Goal: Task Accomplishment & Management: Manage account settings

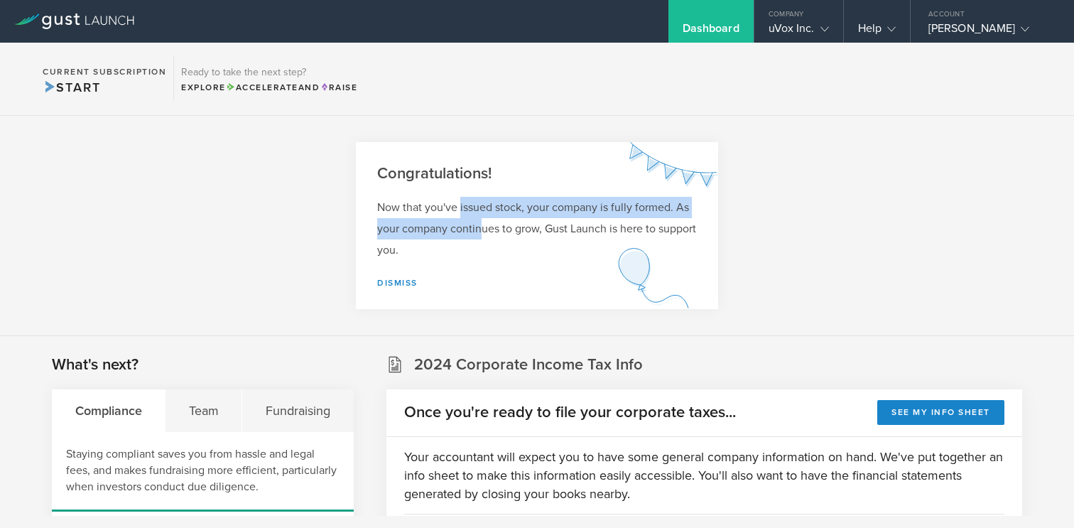
drag, startPoint x: 460, startPoint y: 205, endPoint x: 483, endPoint y: 229, distance: 33.2
click at [483, 229] on p "Now that you've issued stock, your company is fully formed. As your company con…" at bounding box center [537, 229] width 320 height 64
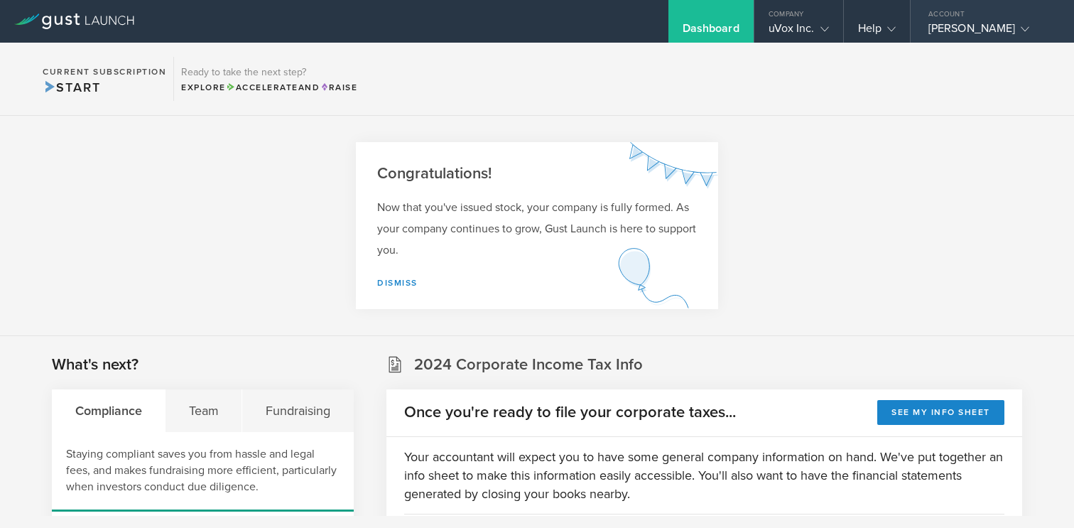
click at [972, 30] on div "Ozgur Ozturk" at bounding box center [988, 31] width 121 height 21
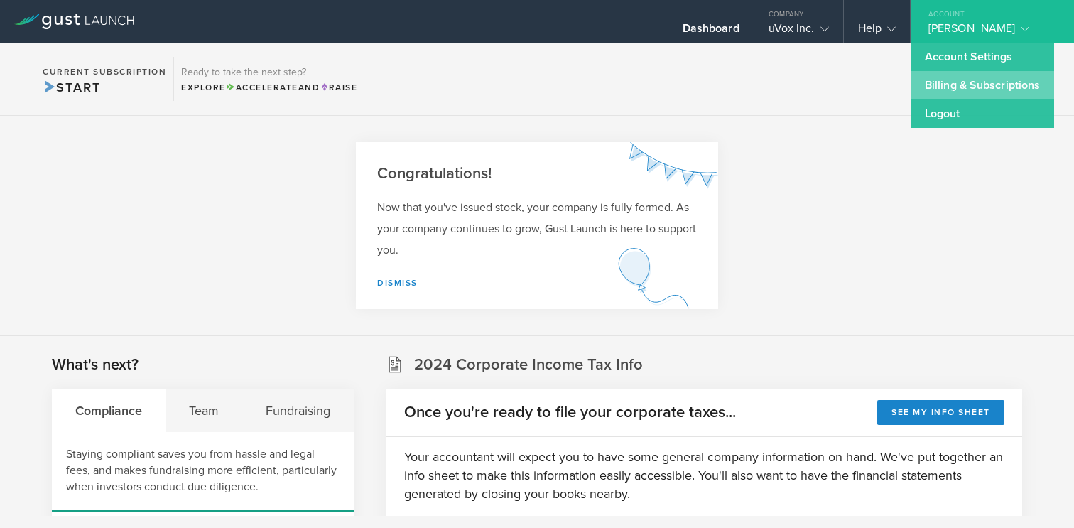
click at [986, 80] on link "Billing & Subscriptions" at bounding box center [981, 85] width 143 height 28
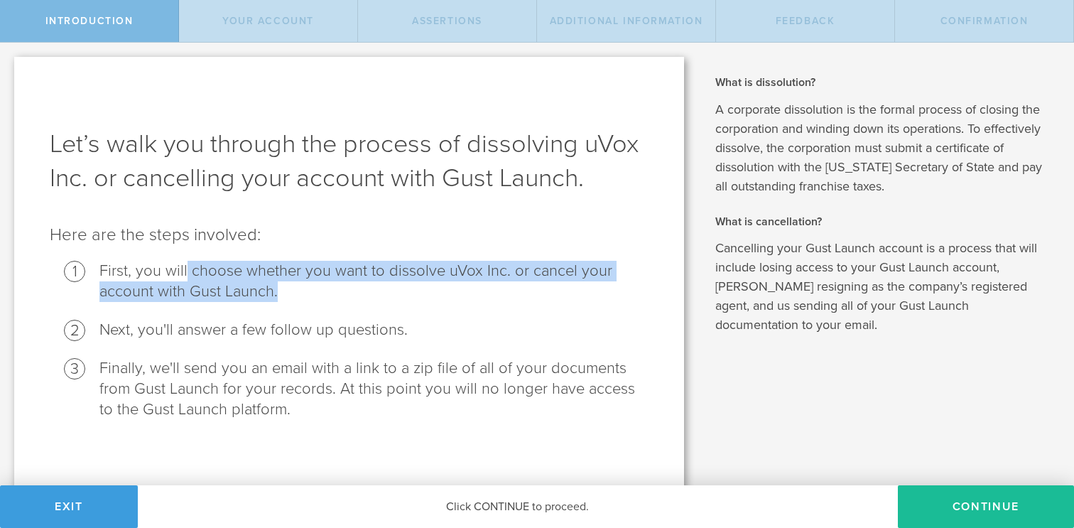
drag, startPoint x: 187, startPoint y: 271, endPoint x: 312, endPoint y: 286, distance: 126.6
click at [312, 286] on li "First, you will choose whether you want to dissolve uVox Inc. or cancel your ac…" at bounding box center [373, 281] width 549 height 41
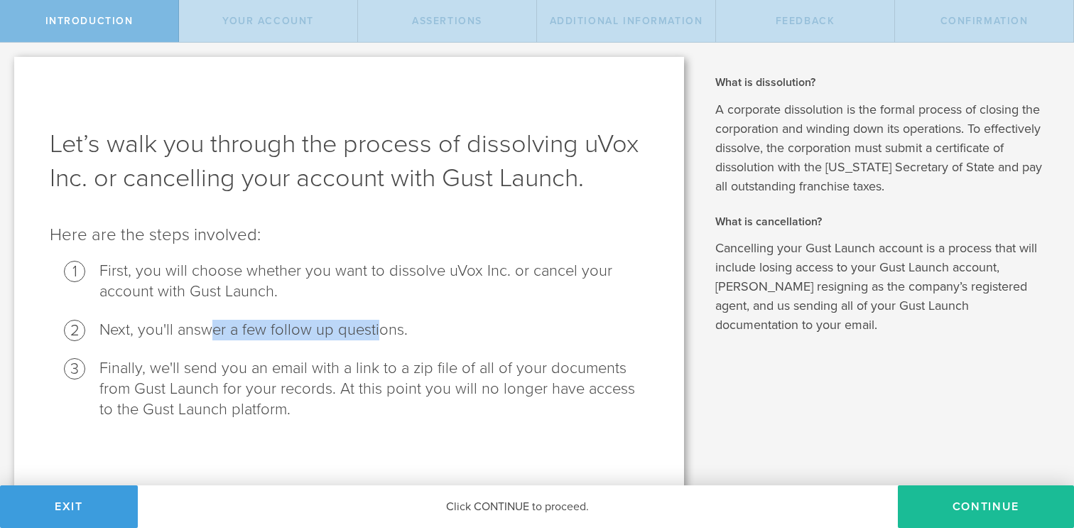
drag, startPoint x: 209, startPoint y: 331, endPoint x: 378, endPoint y: 332, distance: 169.7
click at [378, 332] on li "Next, you'll answer a few follow up questions." at bounding box center [373, 330] width 549 height 21
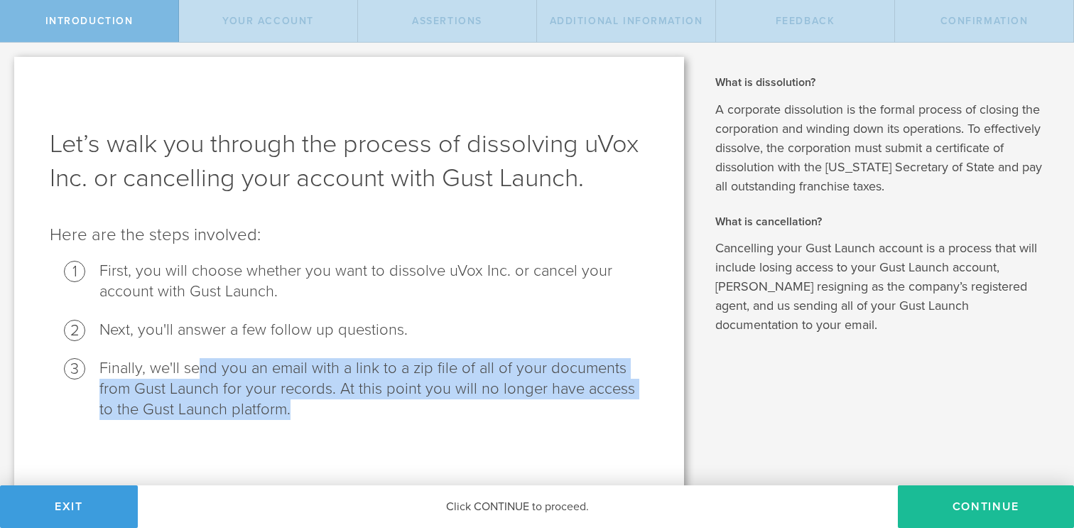
drag, startPoint x: 194, startPoint y: 369, endPoint x: 330, endPoint y: 408, distance: 141.8
click at [330, 408] on li "Finally, we'll send you an email with a link to a zip file of all of your docum…" at bounding box center [373, 389] width 549 height 62
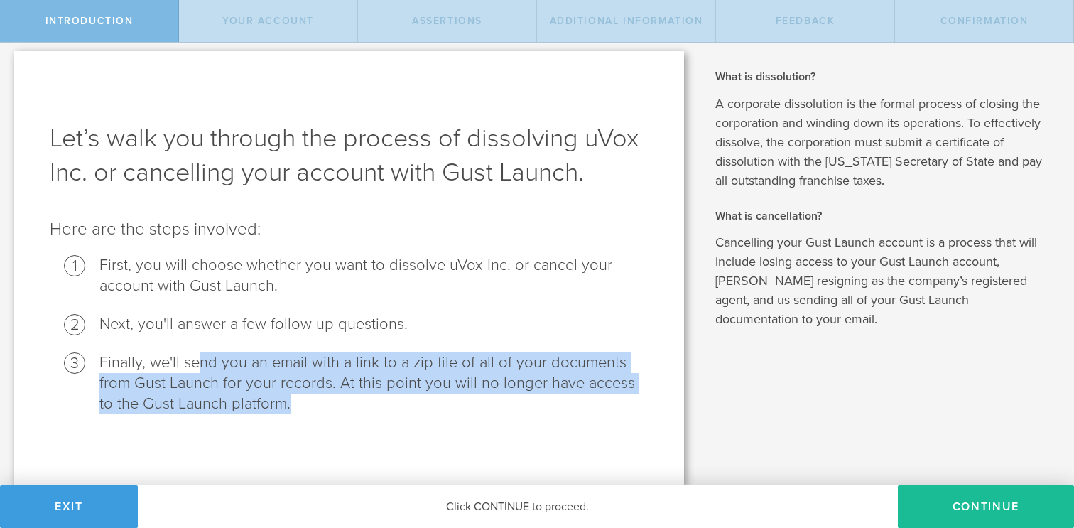
click at [420, 366] on li "Finally, we'll send you an email with a link to a zip file of all of your docum…" at bounding box center [373, 383] width 549 height 62
drag, startPoint x: 396, startPoint y: 364, endPoint x: 450, endPoint y: 404, distance: 68.0
click at [450, 404] on li "Finally, we'll send you an email with a link to a zip file of all of your docum…" at bounding box center [373, 383] width 549 height 62
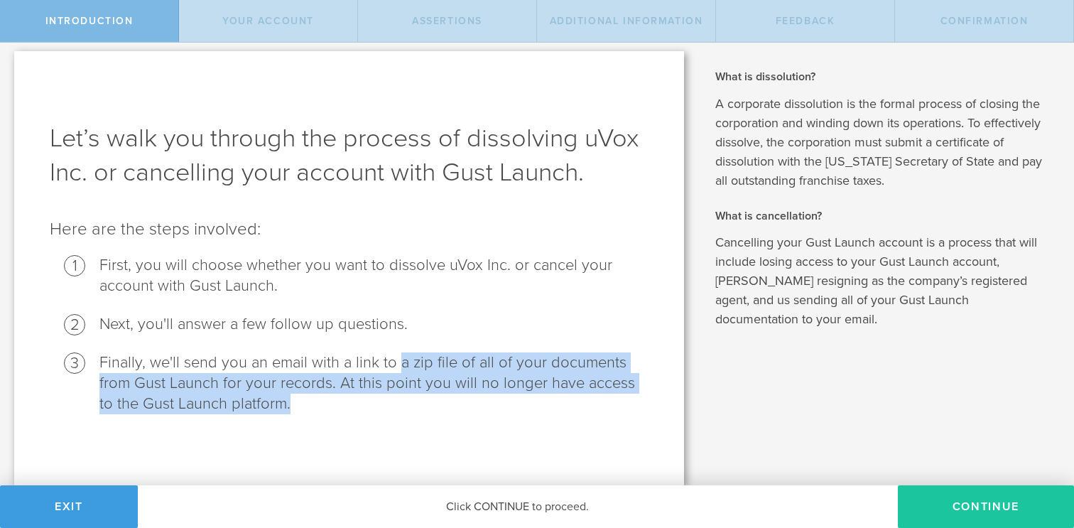
click at [988, 498] on button "Continue" at bounding box center [986, 506] width 176 height 43
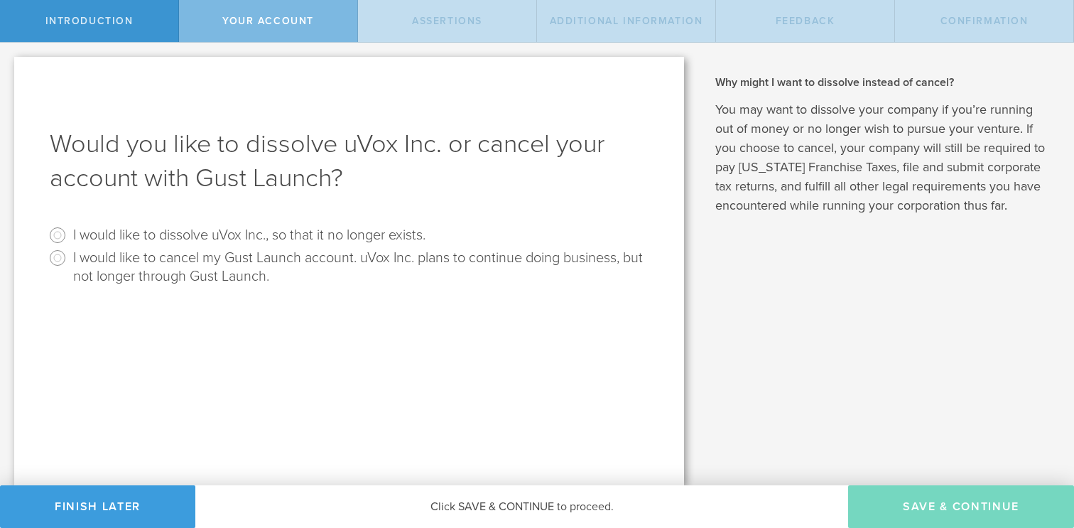
scroll to position [0, 0]
click at [58, 234] on input "I would like to dissolve uVox Inc., so that it no longer exists." at bounding box center [57, 235] width 23 height 23
radio input "true"
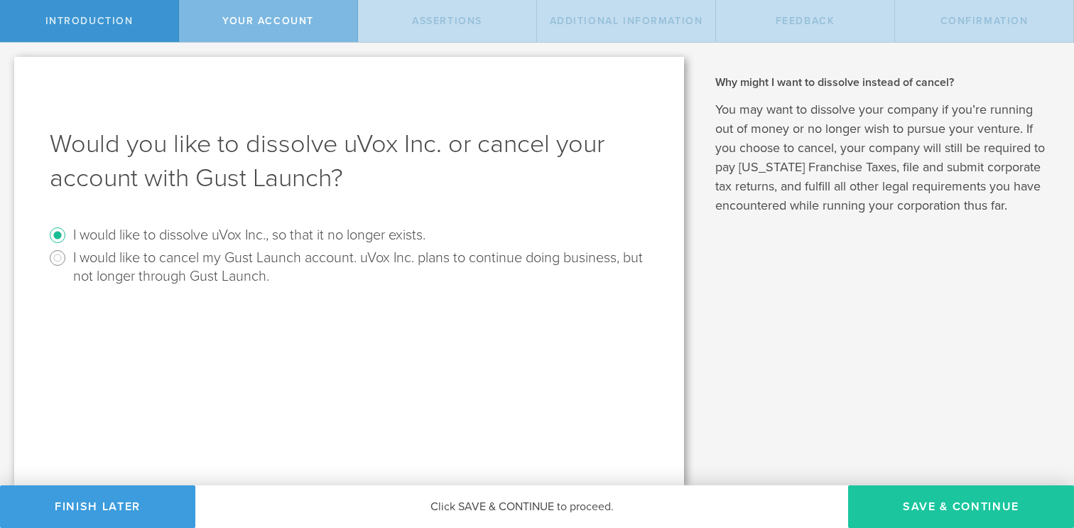
click at [973, 504] on button "Save & Continue" at bounding box center [961, 506] width 226 height 43
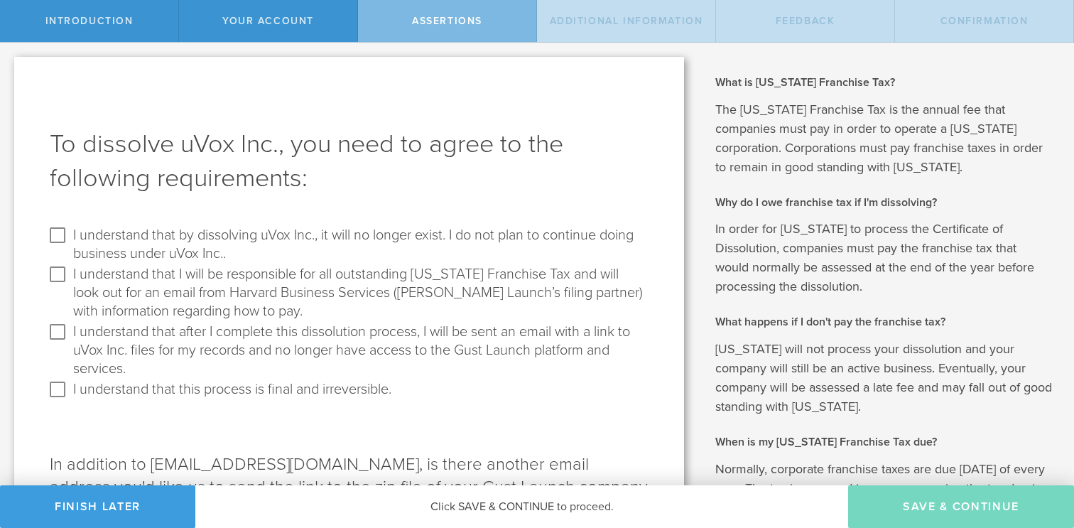
click at [163, 232] on label "I understand that by dissolving uVox Inc., it will no longer exist. I do not pl…" at bounding box center [359, 243] width 572 height 39
click at [69, 232] on input "I understand that by dissolving uVox Inc., it will no longer exist. I do not pl…" at bounding box center [57, 235] width 23 height 23
checkbox input "true"
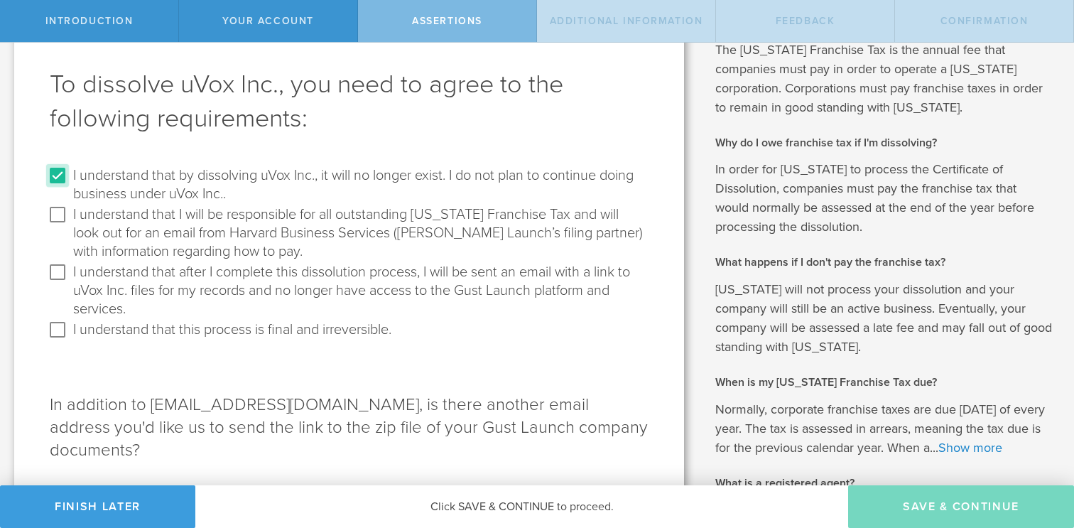
scroll to position [71, 0]
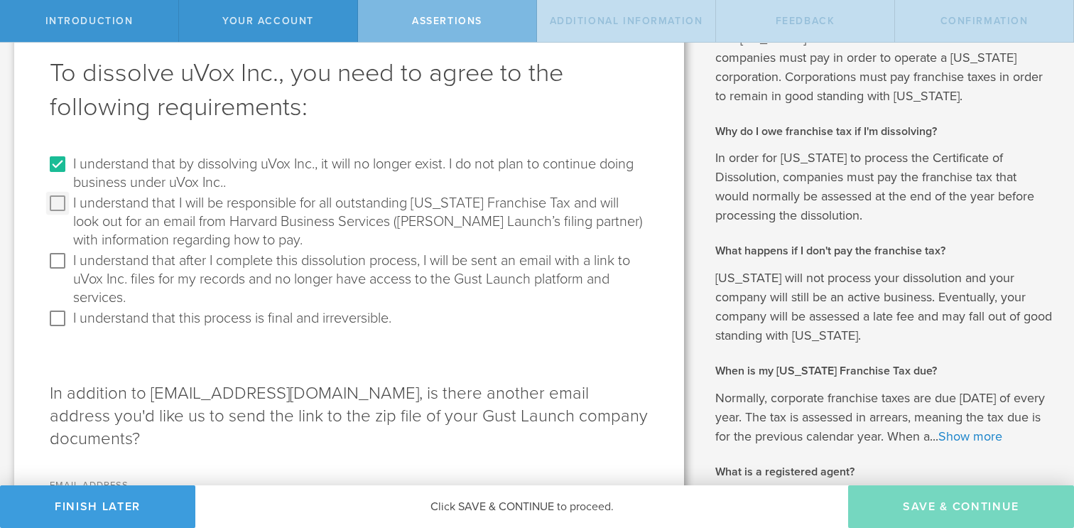
click at [65, 208] on input "I understand that I will be responsible for all outstanding [US_STATE] Franchis…" at bounding box center [57, 203] width 23 height 23
checkbox input "true"
click at [62, 251] on input "I understand that after I complete this dissolution process, I will be sent an …" at bounding box center [57, 260] width 23 height 23
checkbox input "true"
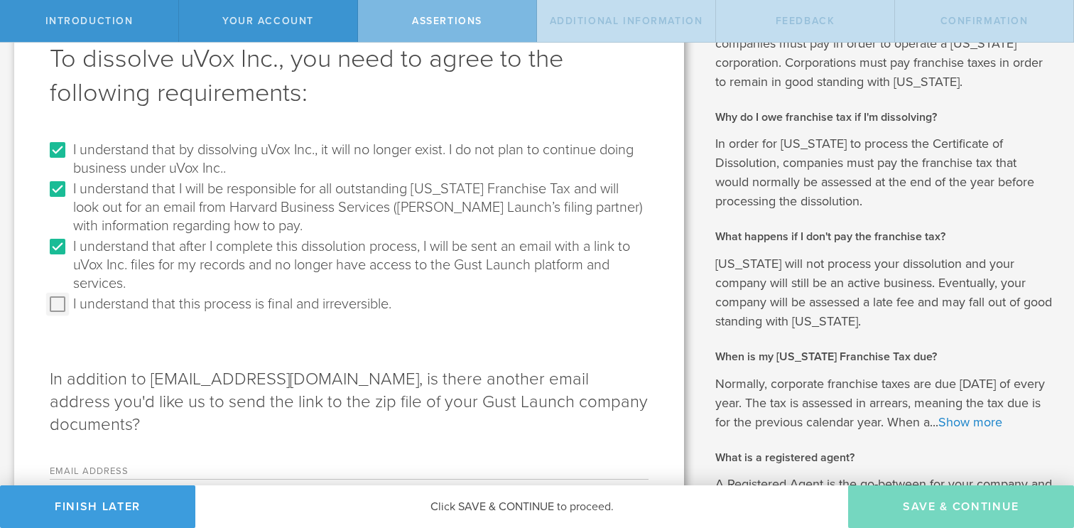
click at [60, 302] on input "I understand that this process is final and irreversible." at bounding box center [57, 304] width 23 height 23
checkbox input "true"
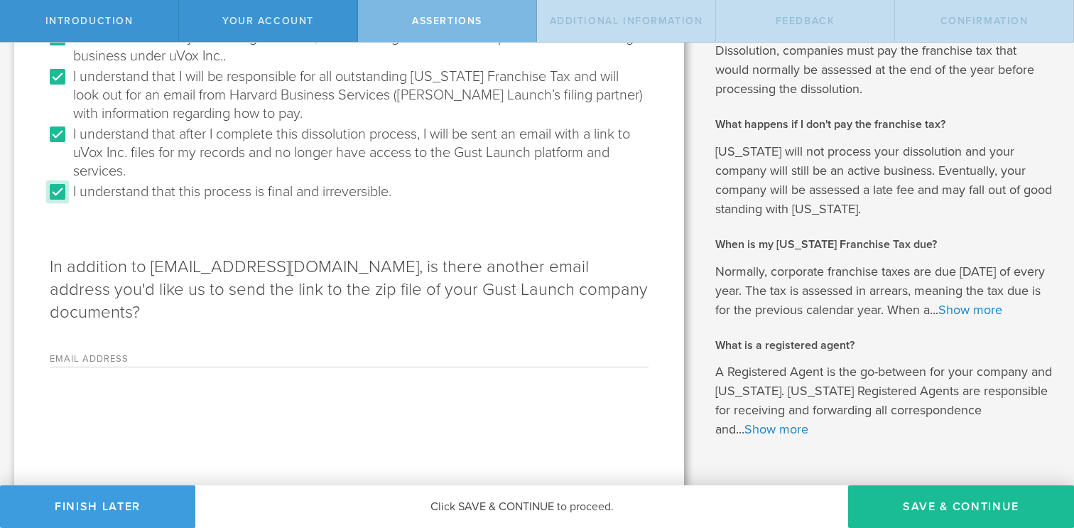
scroll to position [218, 0]
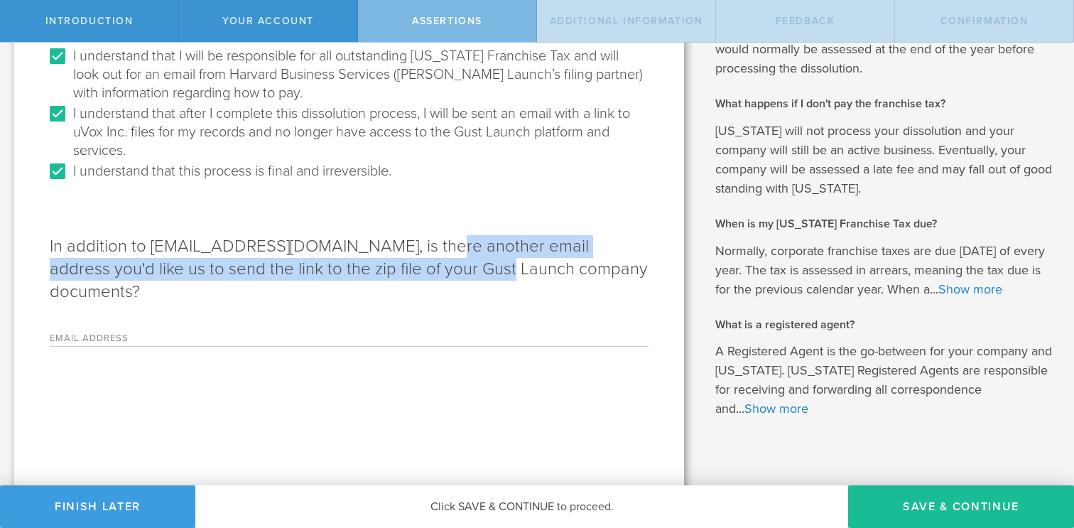
drag, startPoint x: 424, startPoint y: 245, endPoint x: 442, endPoint y: 275, distance: 34.7
click at [442, 275] on p "In addition to [EMAIL_ADDRESS][DOMAIN_NAME], is there another email address you…" at bounding box center [349, 269] width 599 height 68
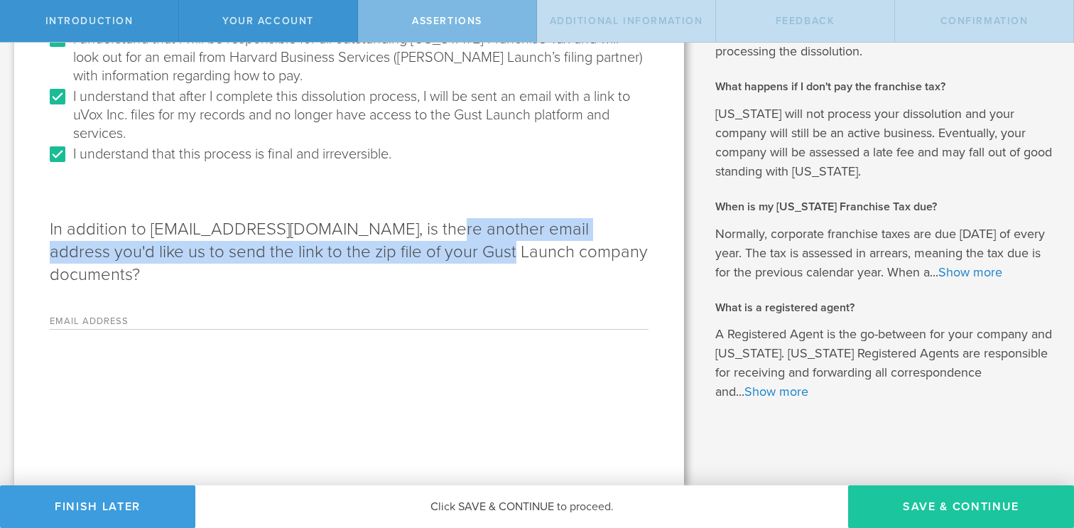
click at [947, 513] on button "Save & Continue" at bounding box center [961, 506] width 226 height 43
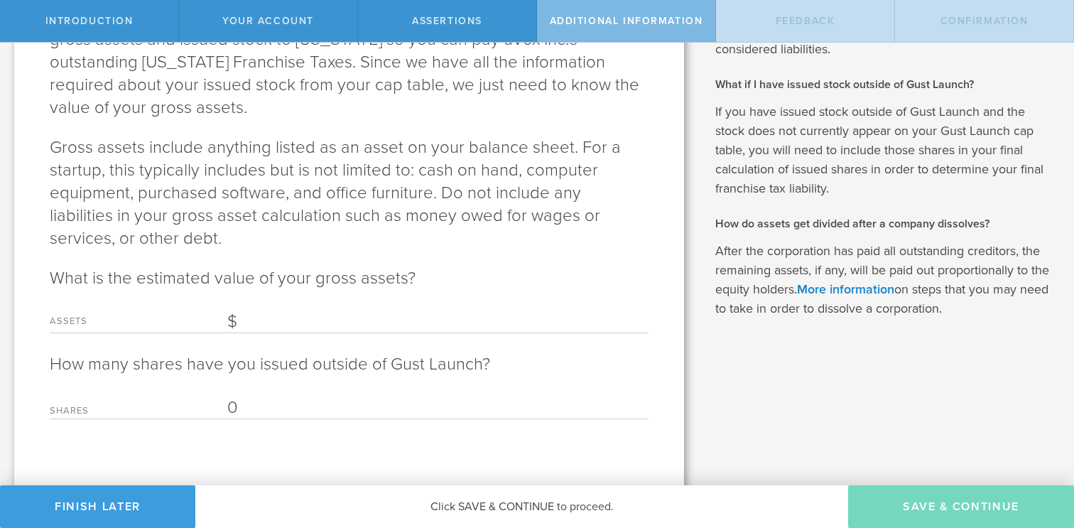
scroll to position [225, 0]
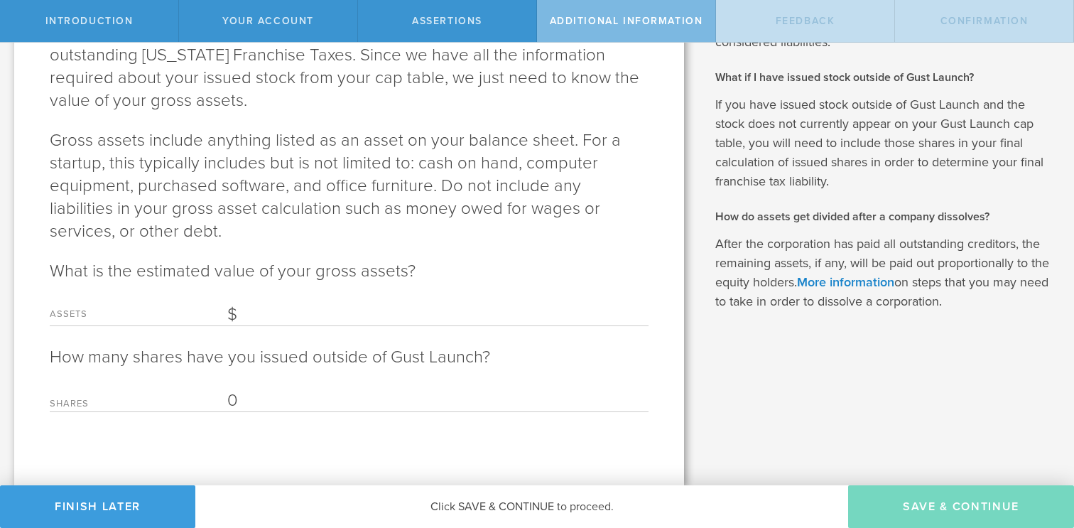
click at [178, 322] on label "Assets" at bounding box center [139, 318] width 178 height 16
click at [227, 322] on input "Assets" at bounding box center [437, 314] width 421 height 21
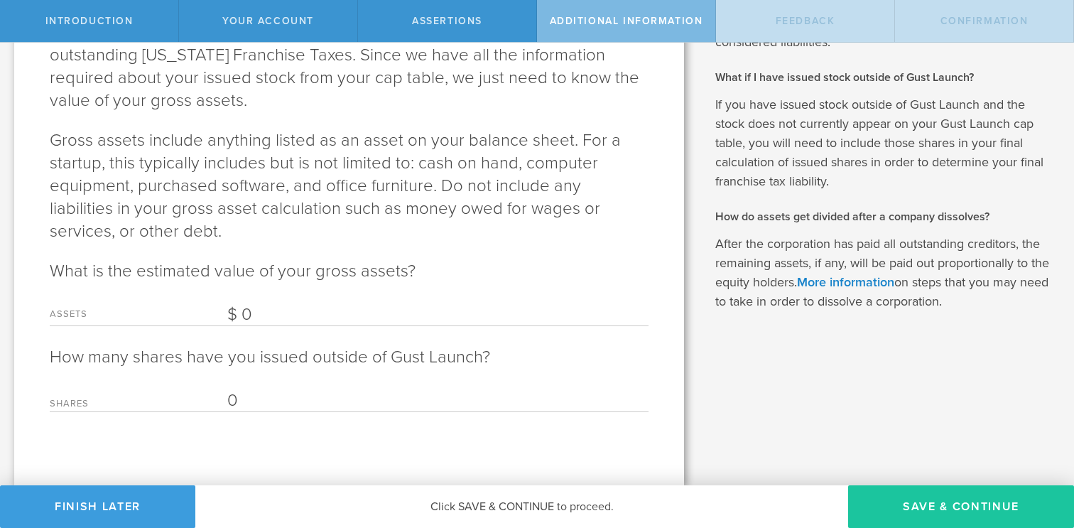
type input "0"
click at [903, 503] on button "Save & Continue" at bounding box center [961, 506] width 226 height 43
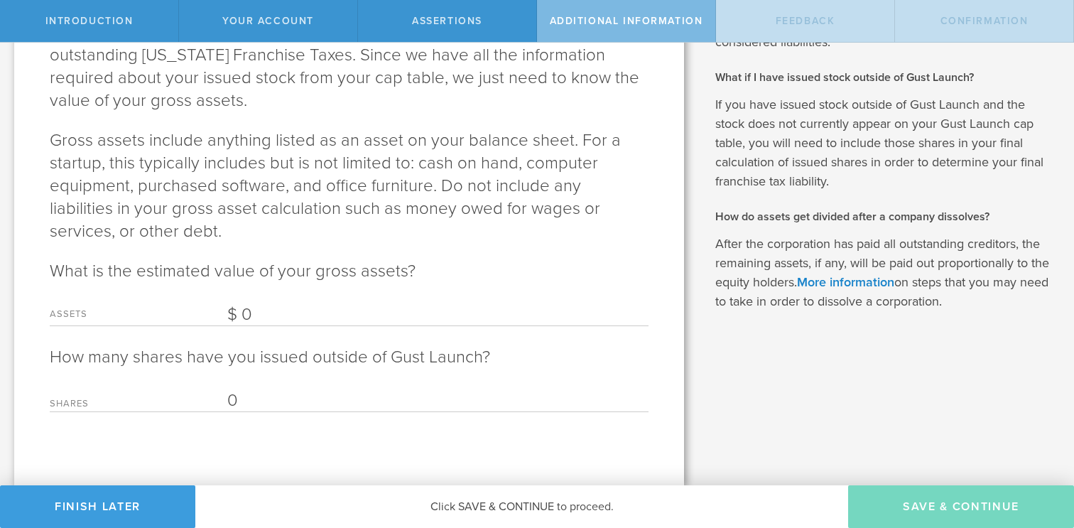
scroll to position [0, 0]
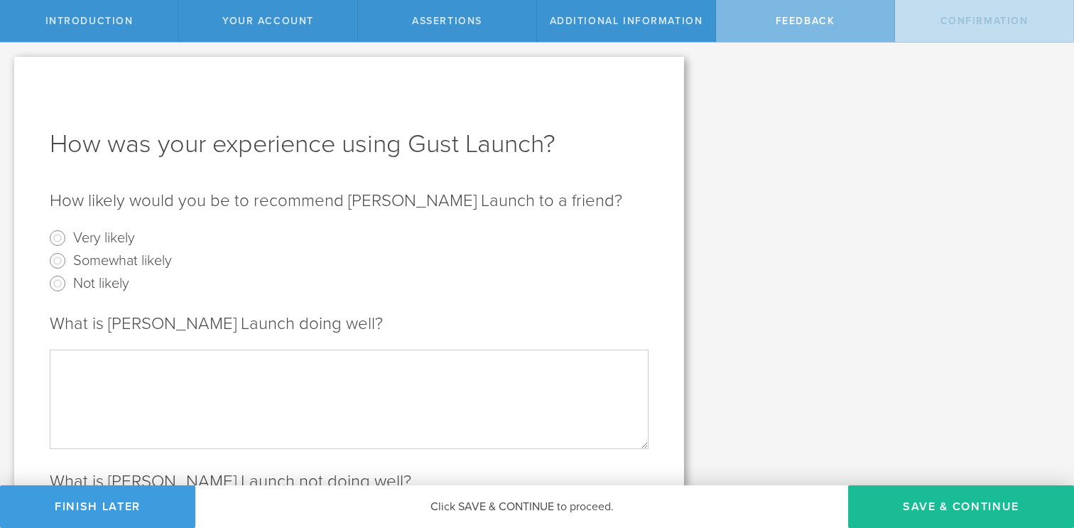
click at [79, 236] on label "Very likely" at bounding box center [104, 237] width 62 height 21
click at [69, 236] on input "Very likely" at bounding box center [57, 238] width 23 height 23
radio input "true"
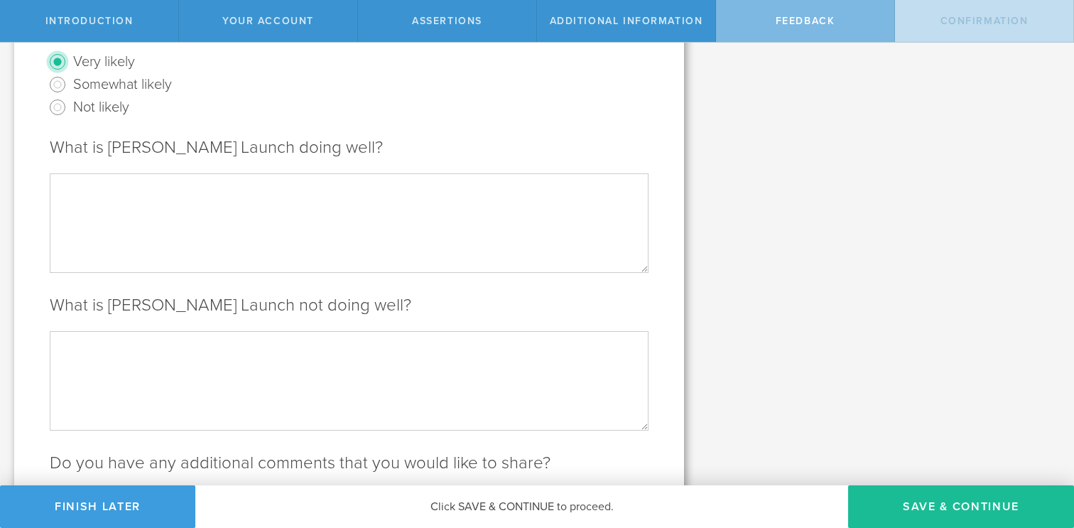
scroll to position [188, 0]
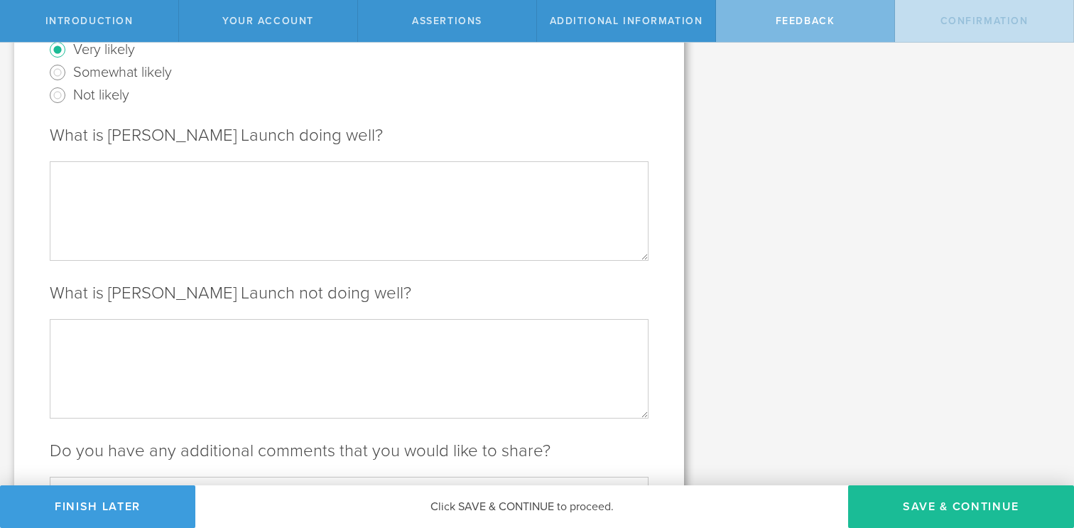
click at [153, 78] on label "Somewhat likely" at bounding box center [122, 71] width 99 height 21
click at [69, 78] on input "Somewhat likely" at bounding box center [57, 72] width 23 height 23
radio input "true"
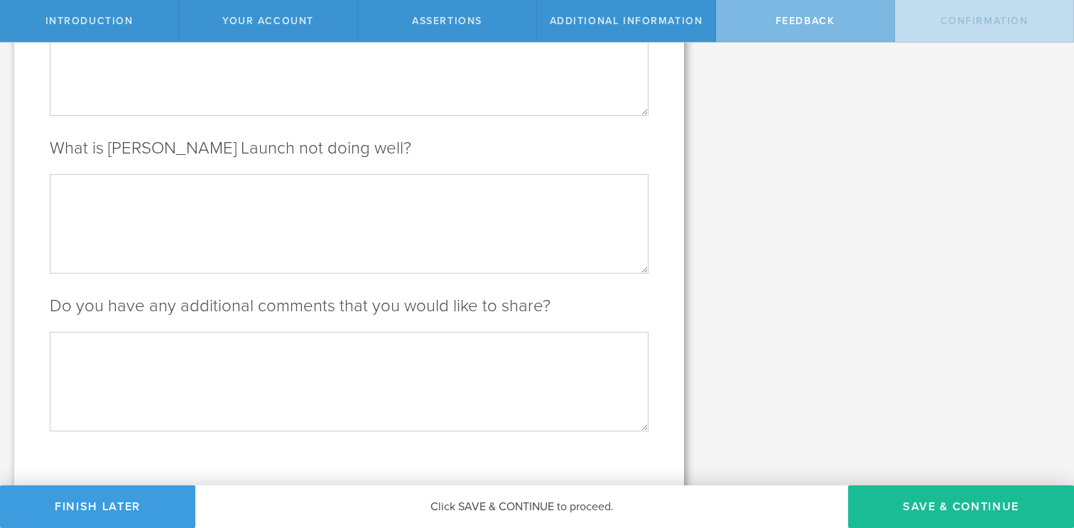
scroll to position [354, 0]
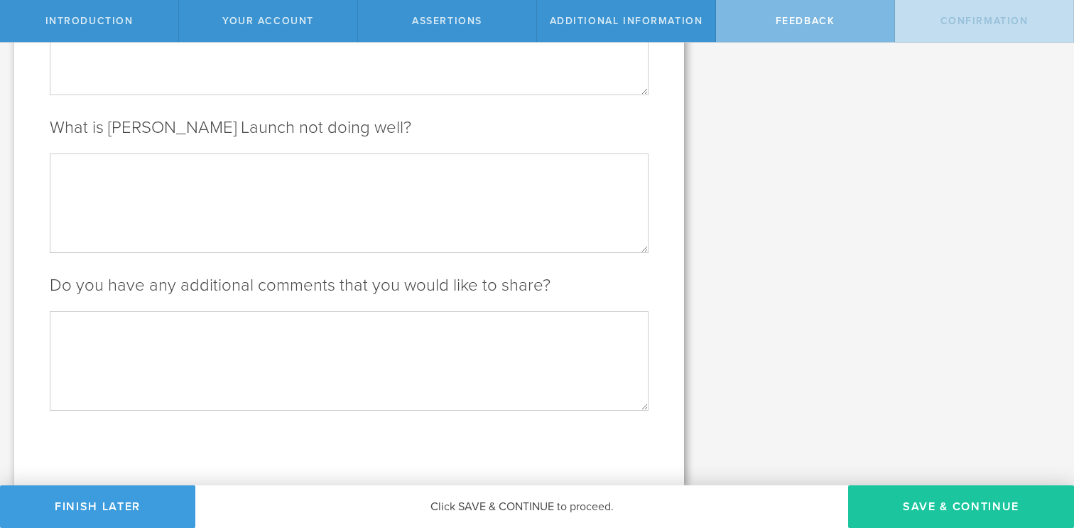
click at [927, 503] on button "Save & Continue" at bounding box center [961, 506] width 226 height 43
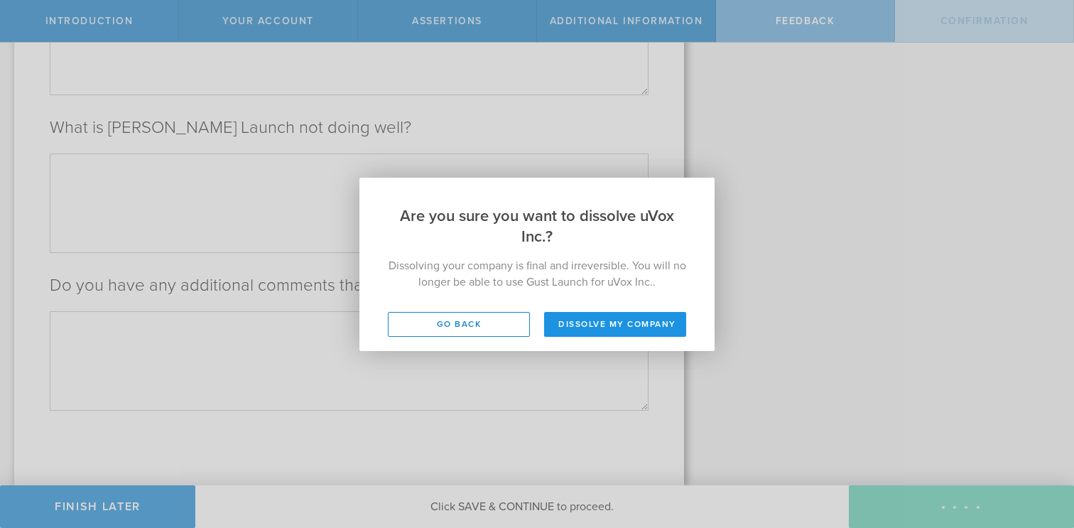
click at [616, 325] on button "Dissolve my company" at bounding box center [615, 324] width 142 height 25
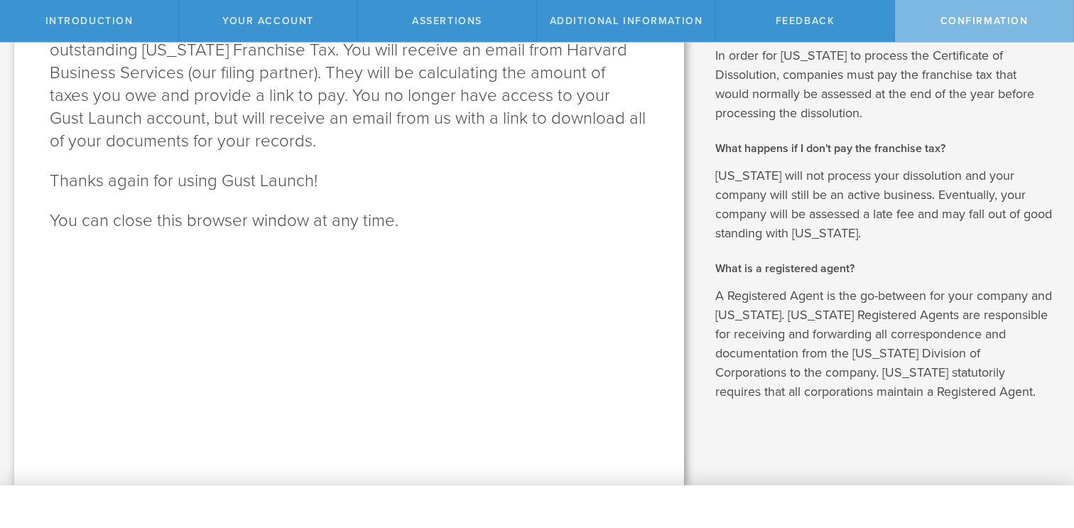
scroll to position [0, 0]
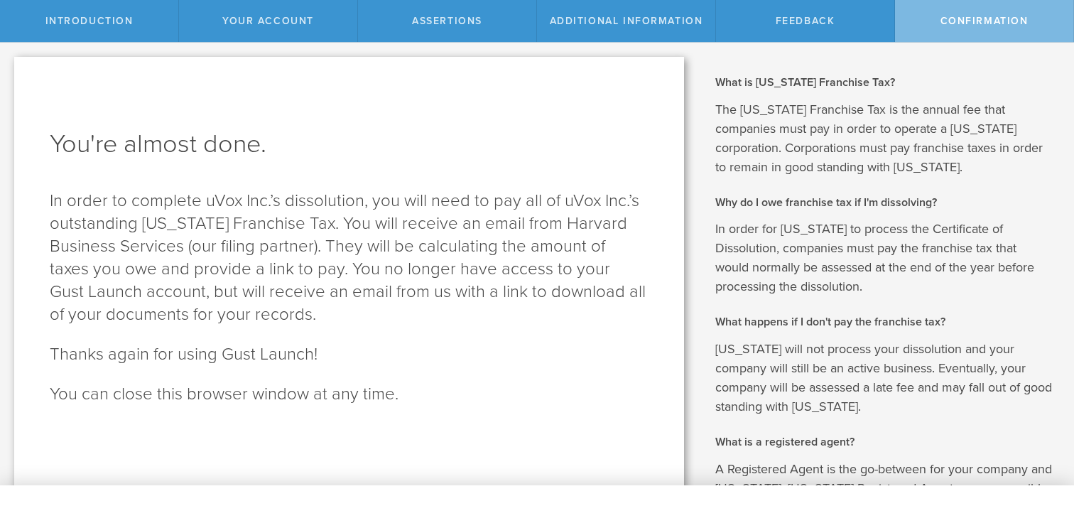
drag, startPoint x: 143, startPoint y: 200, endPoint x: 347, endPoint y: 222, distance: 204.9
click at [347, 222] on p "In order to complete uVox Inc.’s dissolution, you will need to pay all of uVox …" at bounding box center [349, 258] width 599 height 136
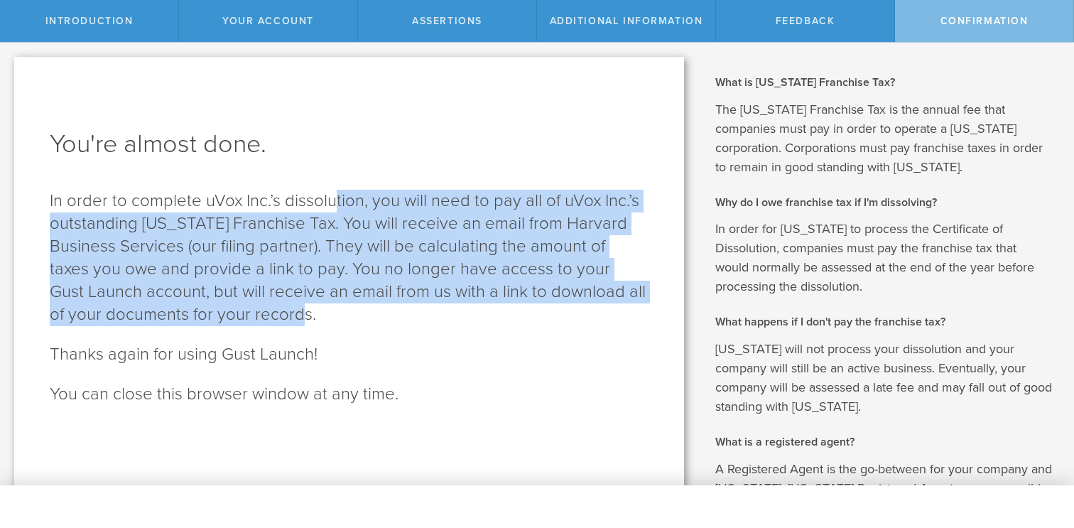
drag, startPoint x: 333, startPoint y: 204, endPoint x: 360, endPoint y: 315, distance: 114.0
click at [360, 315] on p "In order to complete uVox Inc.’s dissolution, you will need to pay all of uVox …" at bounding box center [349, 258] width 599 height 136
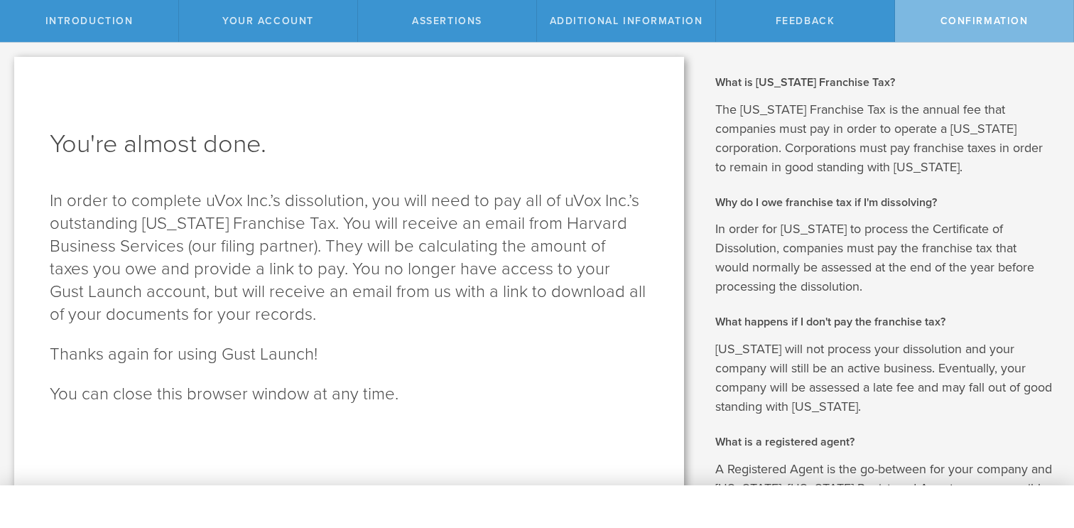
click at [98, 23] on span "Introduction" at bounding box center [89, 21] width 88 height 12
click at [275, 28] on div "Your Account" at bounding box center [268, 21] width 179 height 42
